Goal: Information Seeking & Learning: Learn about a topic

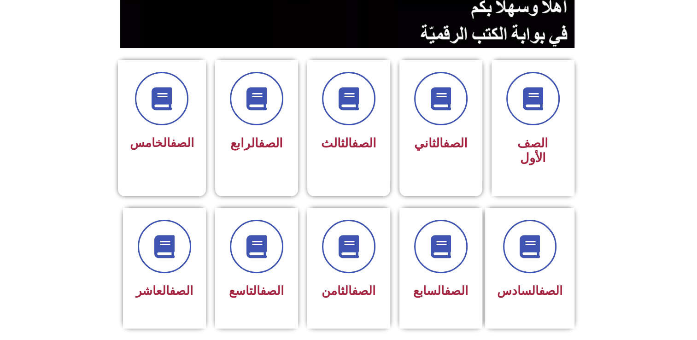
scroll to position [197, 0]
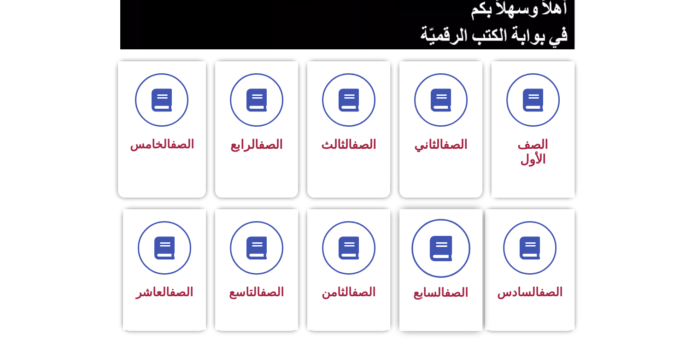
click at [439, 219] on span at bounding box center [440, 248] width 59 height 59
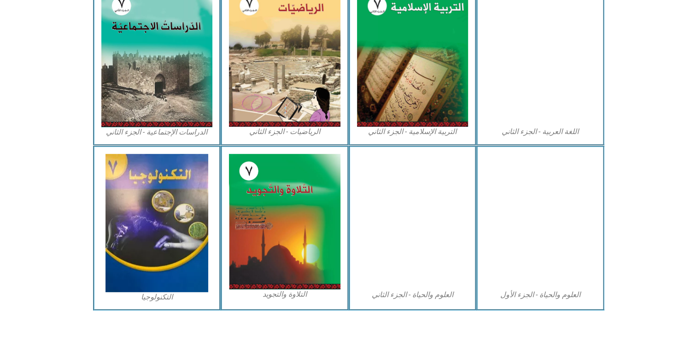
scroll to position [481, 0]
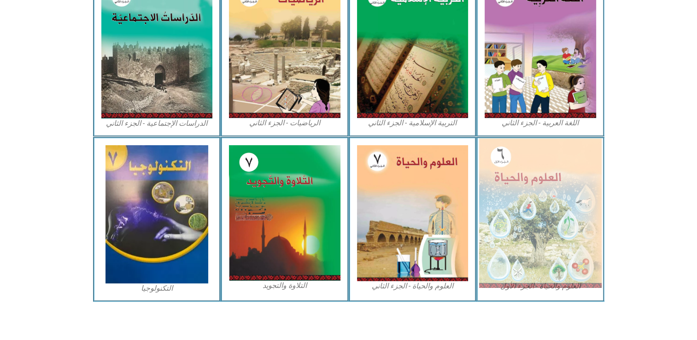
click at [564, 257] on img at bounding box center [540, 212] width 122 height 149
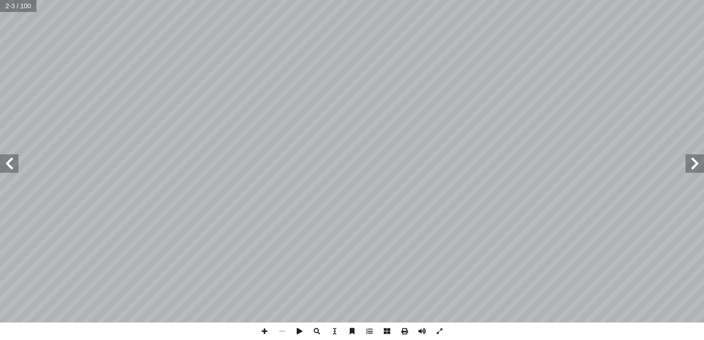
click at [1, 166] on span at bounding box center [9, 163] width 18 height 18
click at [4, 169] on span at bounding box center [9, 163] width 18 height 18
click at [695, 163] on span at bounding box center [694, 163] width 18 height 18
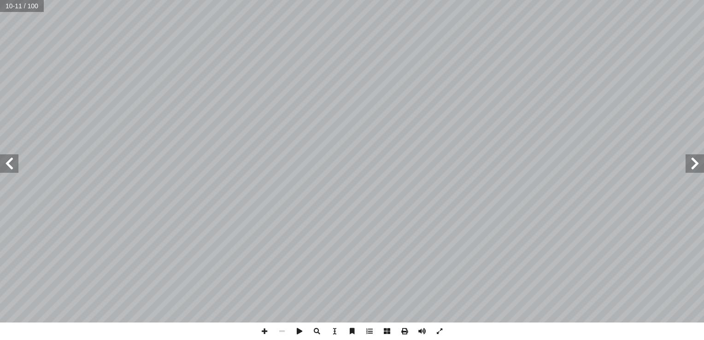
click at [695, 164] on span at bounding box center [694, 163] width 18 height 18
click at [694, 164] on span at bounding box center [694, 163] width 18 height 18
click at [2, 157] on span at bounding box center [9, 163] width 18 height 18
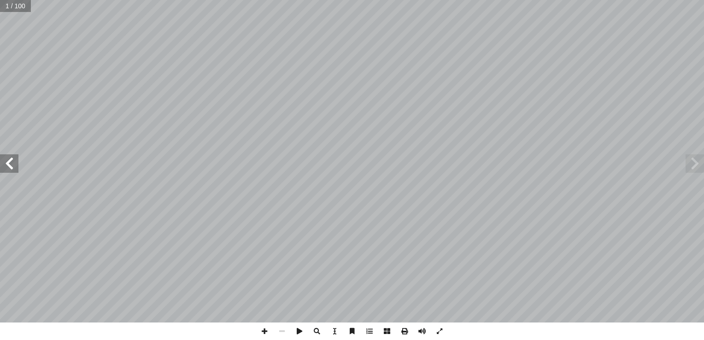
click at [2, 159] on span at bounding box center [9, 163] width 18 height 18
click at [4, 161] on span at bounding box center [9, 163] width 18 height 18
click at [4, 162] on span at bounding box center [9, 163] width 18 height 18
click at [3, 159] on span at bounding box center [9, 163] width 18 height 18
click at [14, 163] on span at bounding box center [9, 163] width 18 height 18
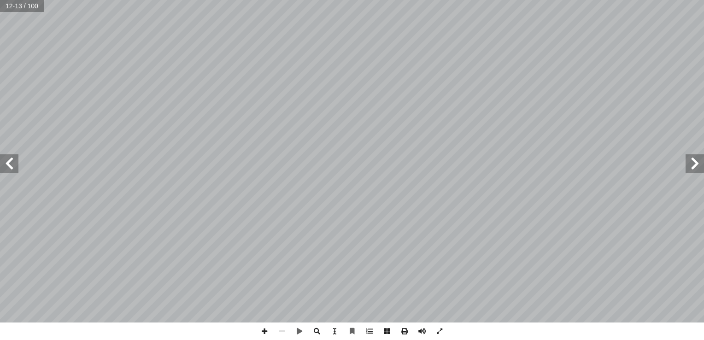
click at [694, 169] on span at bounding box center [694, 163] width 18 height 18
click at [261, 331] on span at bounding box center [264, 330] width 17 height 17
click at [6, 163] on span at bounding box center [9, 163] width 18 height 18
click at [697, 165] on span at bounding box center [694, 163] width 18 height 18
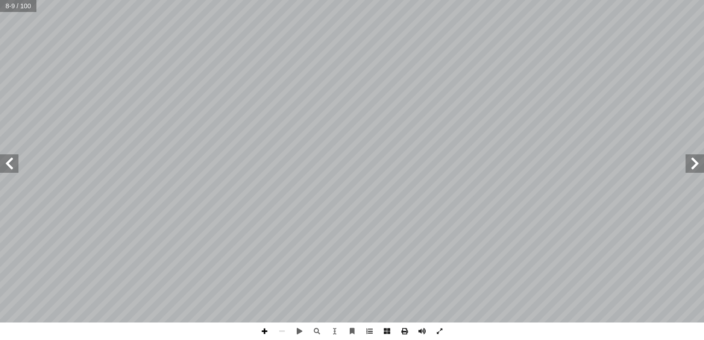
click at [269, 329] on span at bounding box center [264, 330] width 17 height 17
click at [457, 339] on div "4 ) ١ نشاط ( حديقة مدرستي اصطحــب معلــم العلــوم طلبتــه فــي جولــة فــي حديق…" at bounding box center [352, 170] width 704 height 340
click at [12, 164] on span at bounding box center [9, 163] width 18 height 18
click at [697, 165] on span at bounding box center [694, 163] width 18 height 18
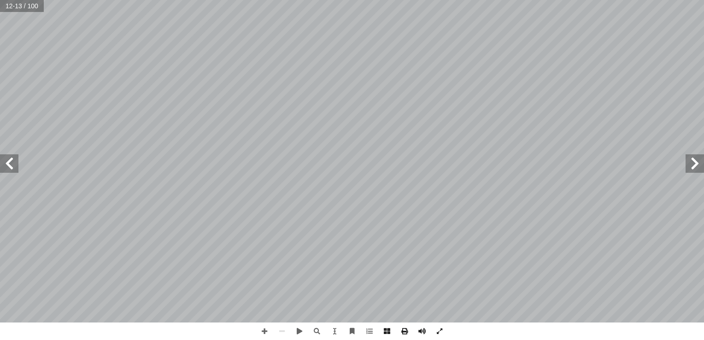
click at [690, 163] on span at bounding box center [694, 163] width 18 height 18
click at [267, 329] on span at bounding box center [264, 330] width 17 height 17
click at [10, 169] on span at bounding box center [9, 163] width 18 height 18
click at [685, 166] on span at bounding box center [694, 163] width 18 height 18
click at [703, 0] on html "الصفحة الرئيسية الصف الأول الصف الثاني الصف الثالث الصف الرابع الصف الخامس الصف…" at bounding box center [352, 30] width 704 height 61
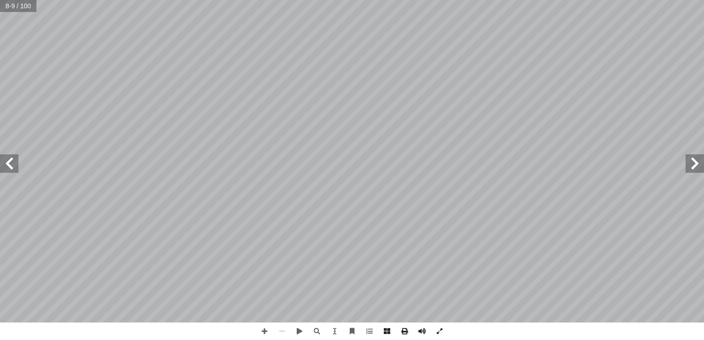
click at [10, 157] on span at bounding box center [9, 163] width 18 height 18
click at [15, 169] on span at bounding box center [9, 163] width 18 height 18
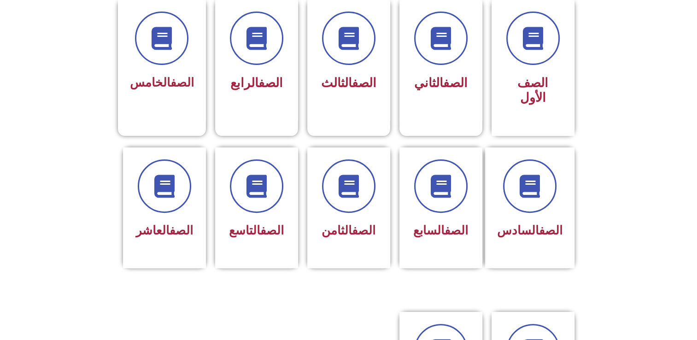
scroll to position [253, 0]
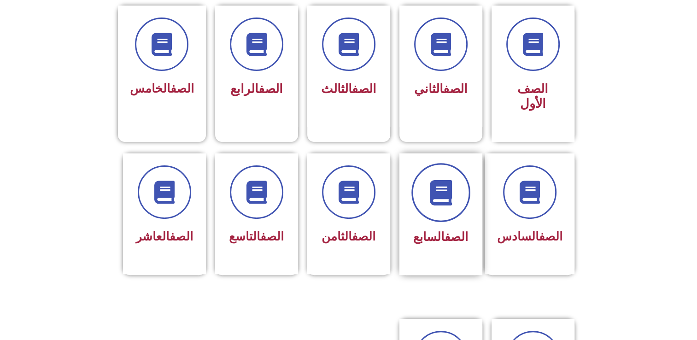
click at [450, 163] on span at bounding box center [440, 192] width 59 height 59
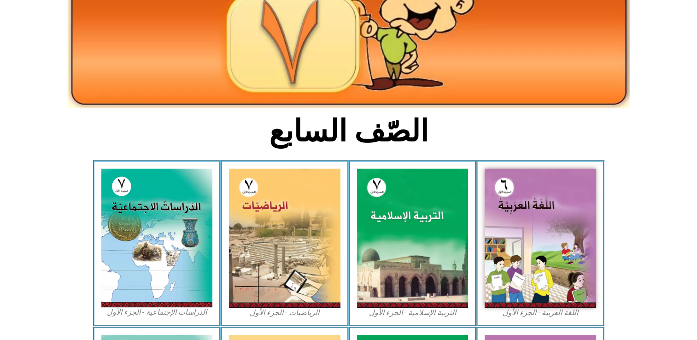
scroll to position [123, 0]
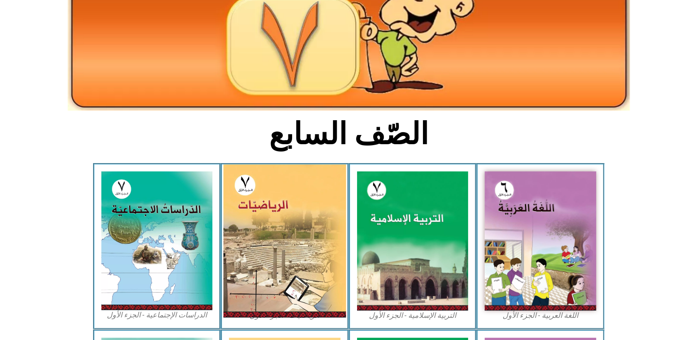
click at [287, 179] on img at bounding box center [284, 240] width 122 height 153
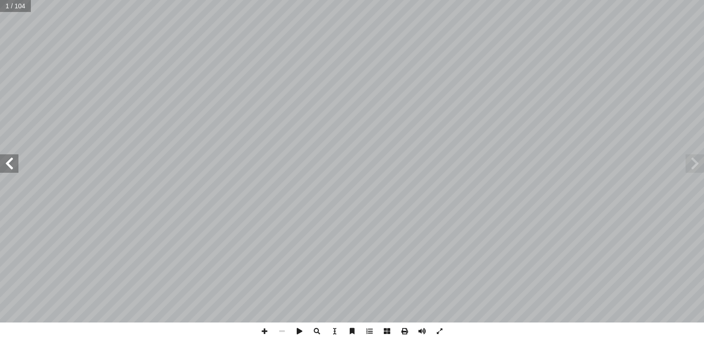
click at [13, 161] on span at bounding box center [9, 163] width 18 height 18
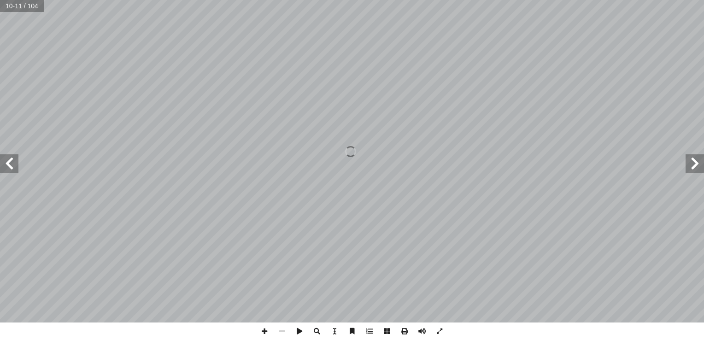
click at [13, 161] on span at bounding box center [9, 163] width 18 height 18
